Goal: Find specific page/section: Find specific page/section

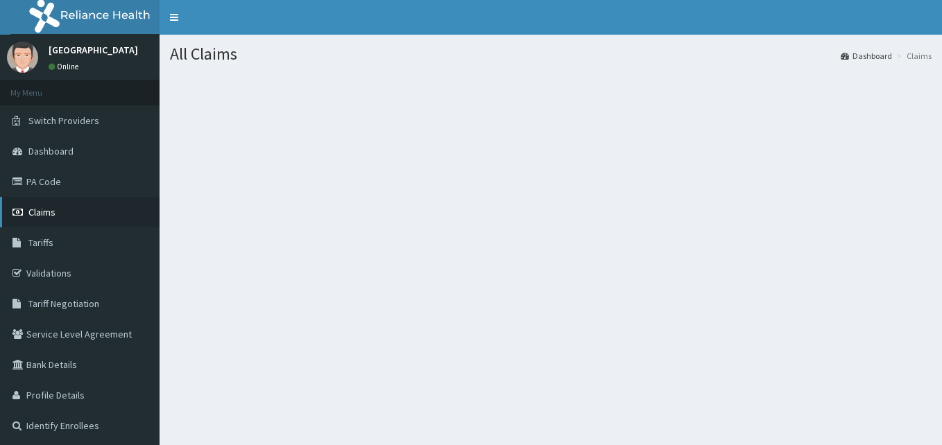
click at [51, 213] on span "Claims" at bounding box center [41, 212] width 27 height 12
